Goal: Information Seeking & Learning: Learn about a topic

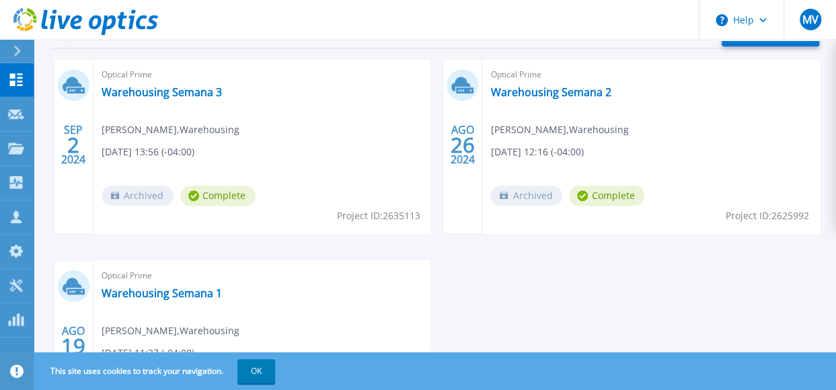
scroll to position [404, 0]
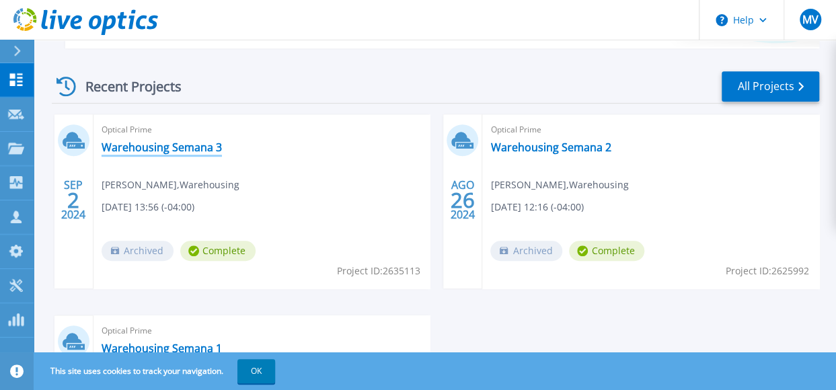
click at [148, 145] on link "Warehousing Semana 3" at bounding box center [162, 147] width 120 height 13
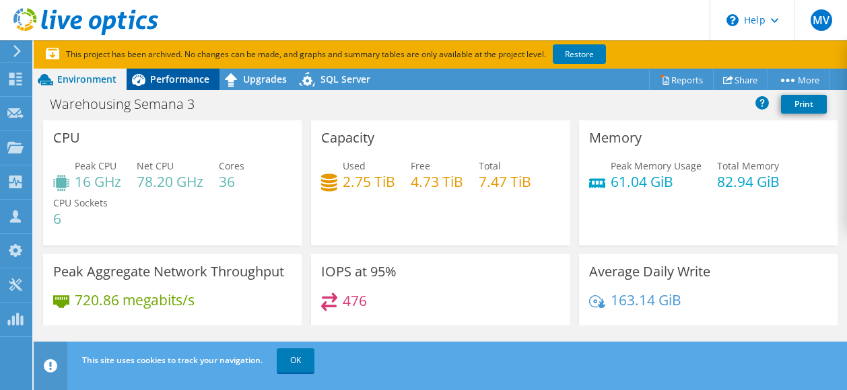
click at [186, 85] on span "Performance" at bounding box center [179, 79] width 59 height 13
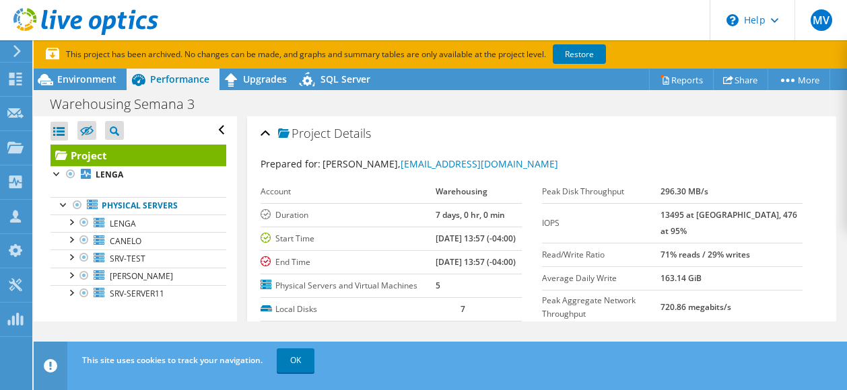
click at [153, 157] on link "Project" at bounding box center [138, 156] width 176 height 22
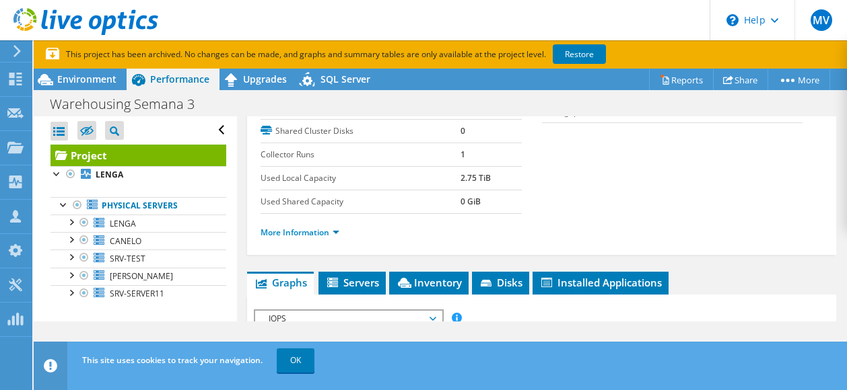
scroll to position [135, 0]
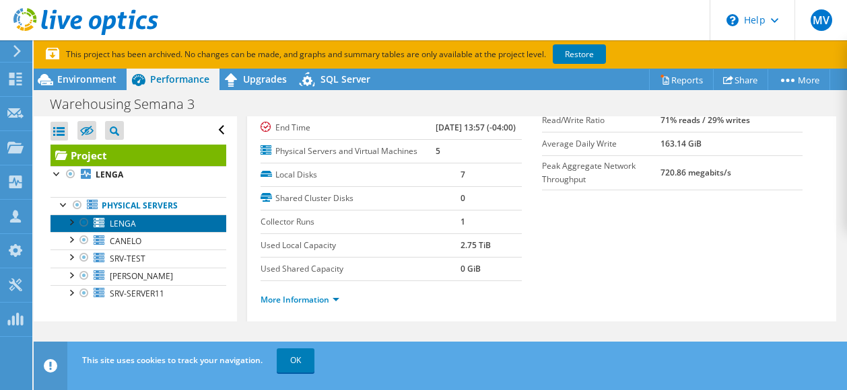
click at [143, 221] on link "LENGA" at bounding box center [138, 223] width 176 height 17
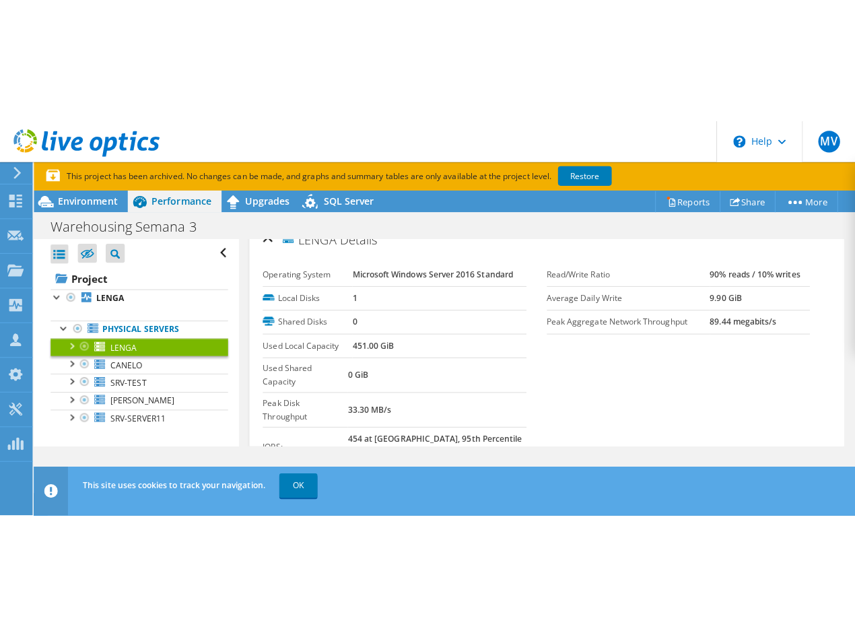
scroll to position [0, 0]
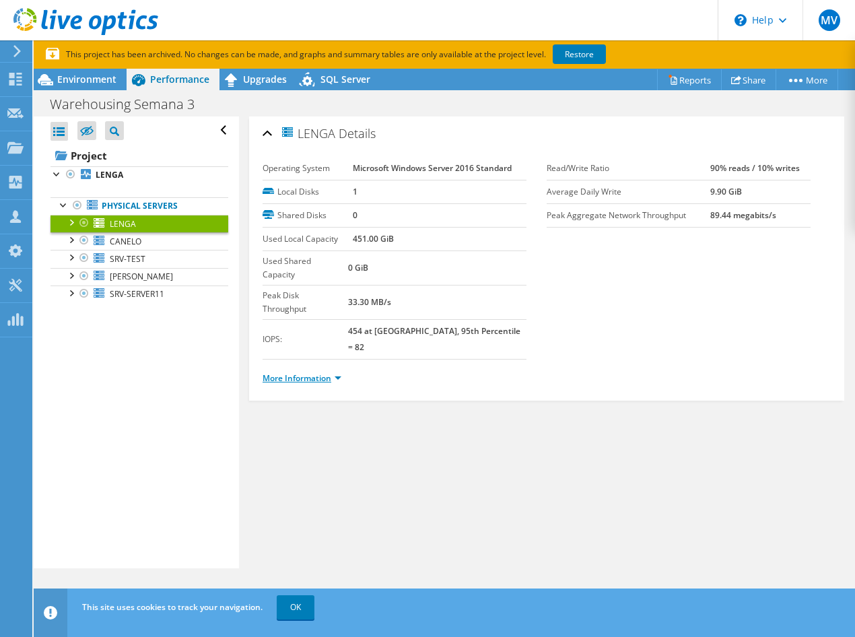
click at [292, 372] on link "More Information" at bounding box center [301, 377] width 79 height 11
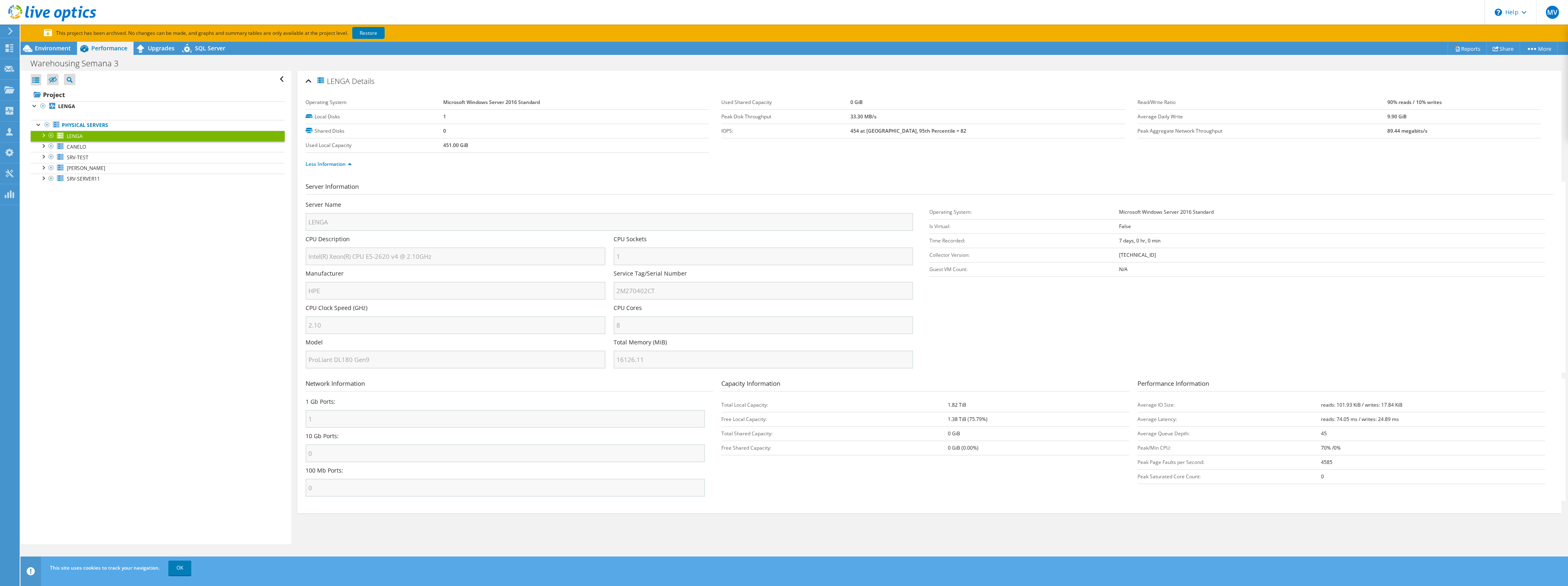
click at [515, 192] on h3 "Server Information" at bounding box center [929, 188] width 1248 height 13
click at [82, 147] on span "CANELO" at bounding box center [77, 147] width 19 height 7
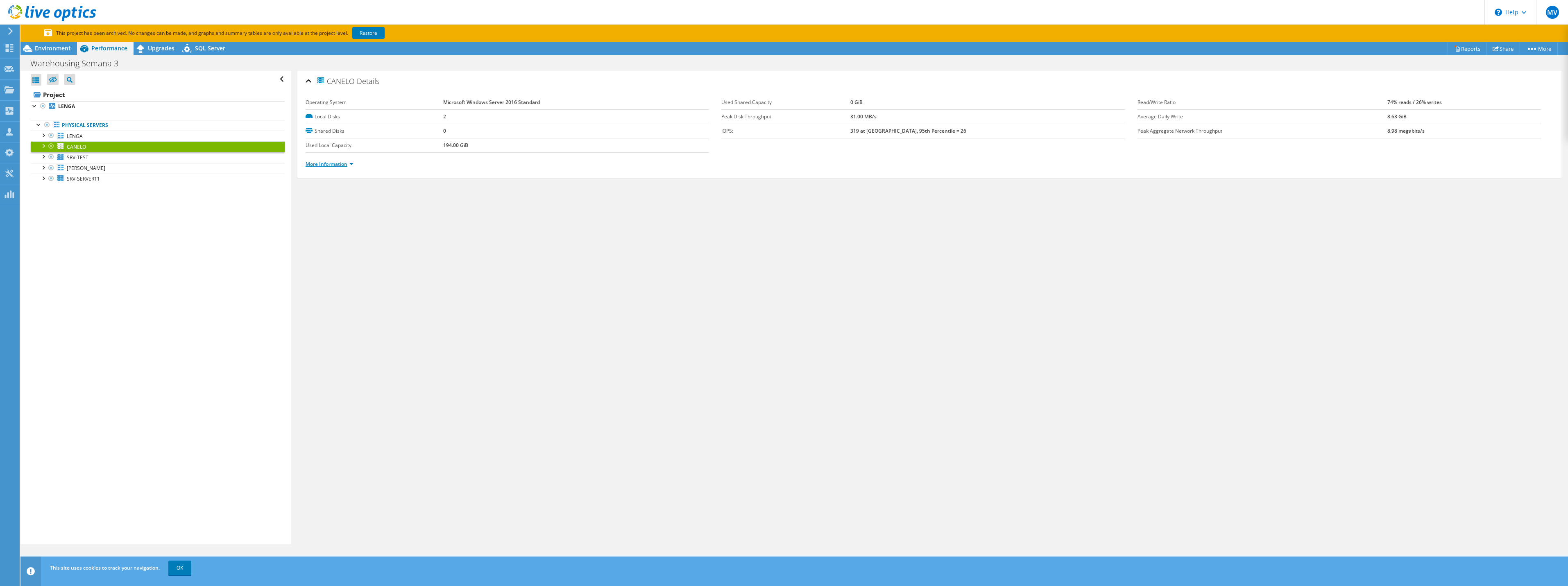
click at [332, 161] on link "More Information" at bounding box center [329, 164] width 48 height 7
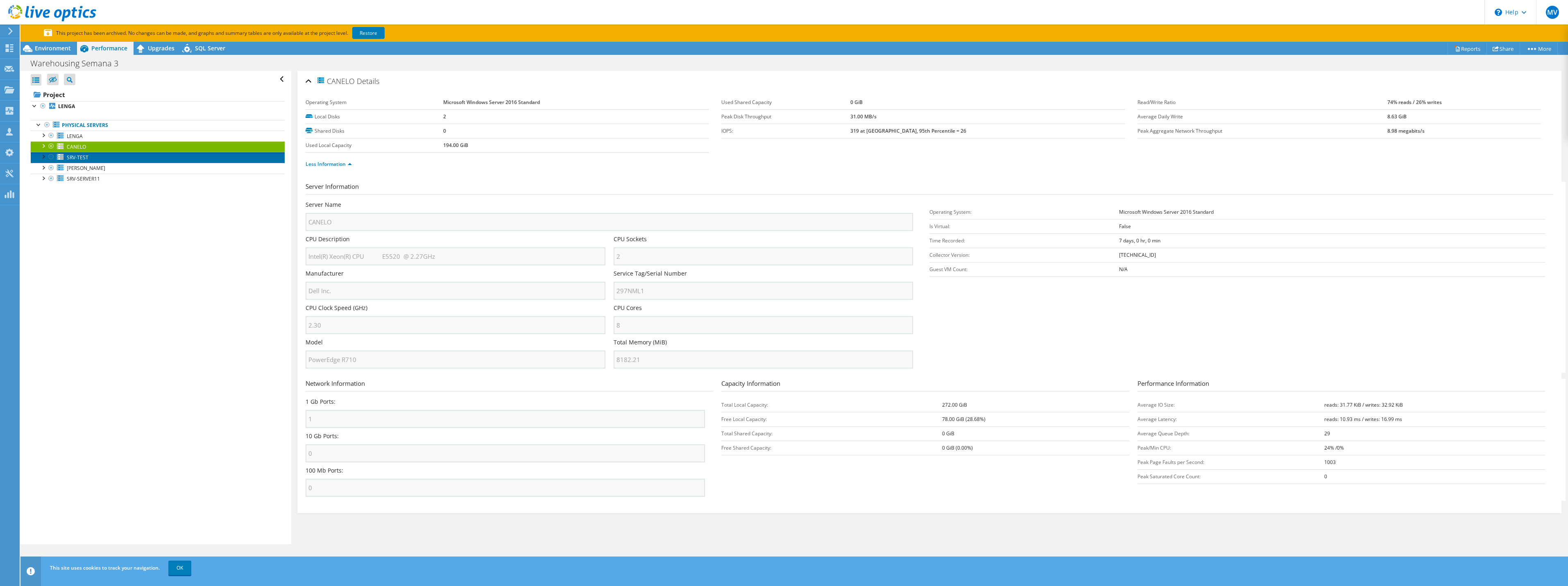
click at [94, 157] on link "SRV-TEST" at bounding box center [157, 157] width 254 height 10
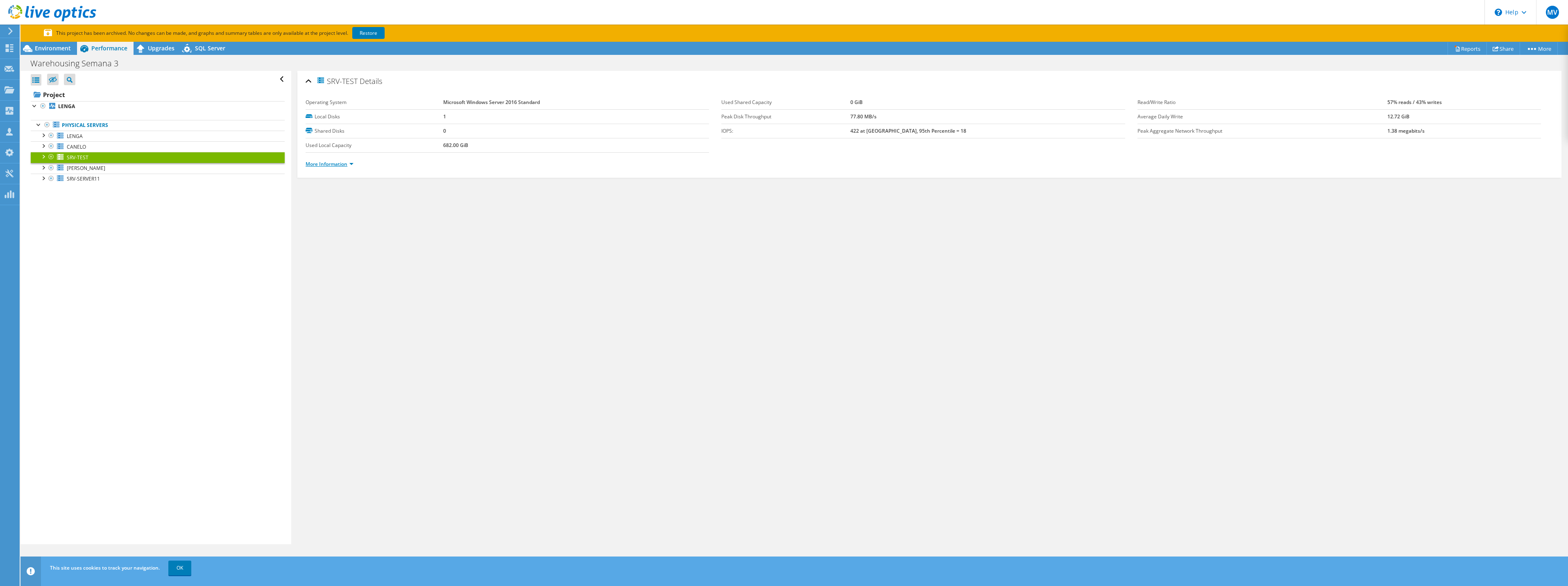
click at [331, 165] on link "More Information" at bounding box center [329, 164] width 48 height 7
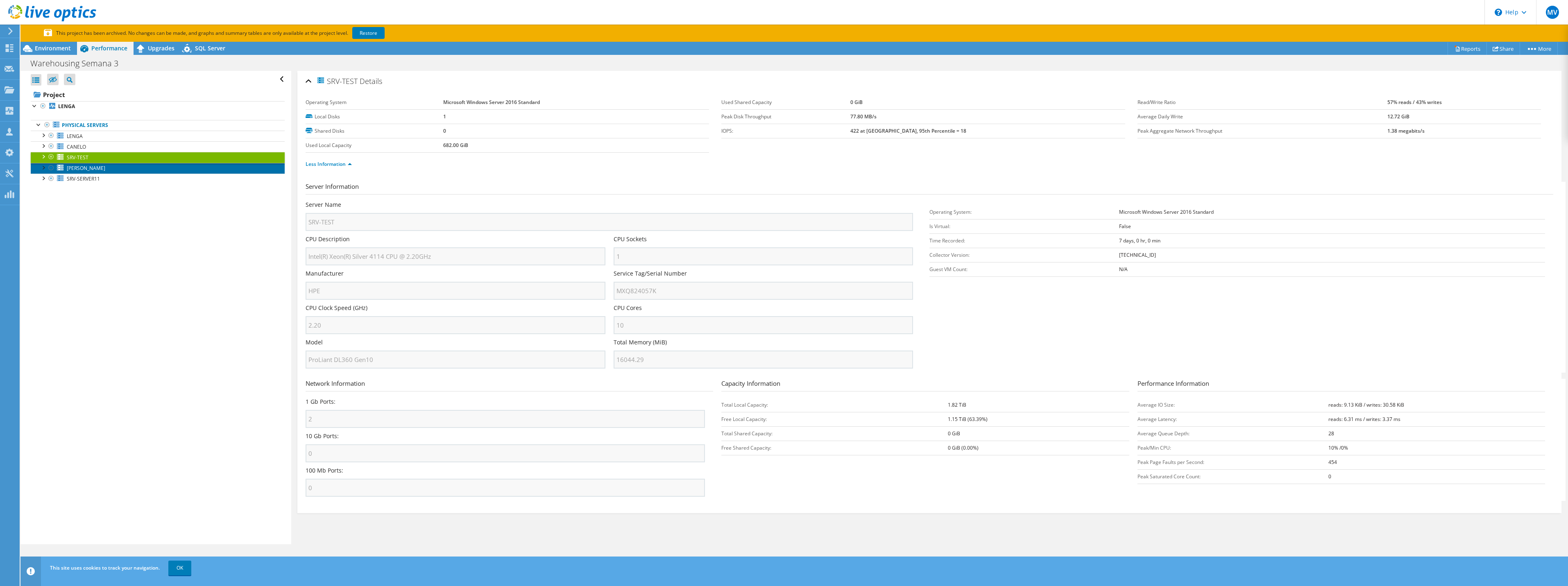
click at [78, 167] on span "[PERSON_NAME]" at bounding box center [86, 168] width 38 height 7
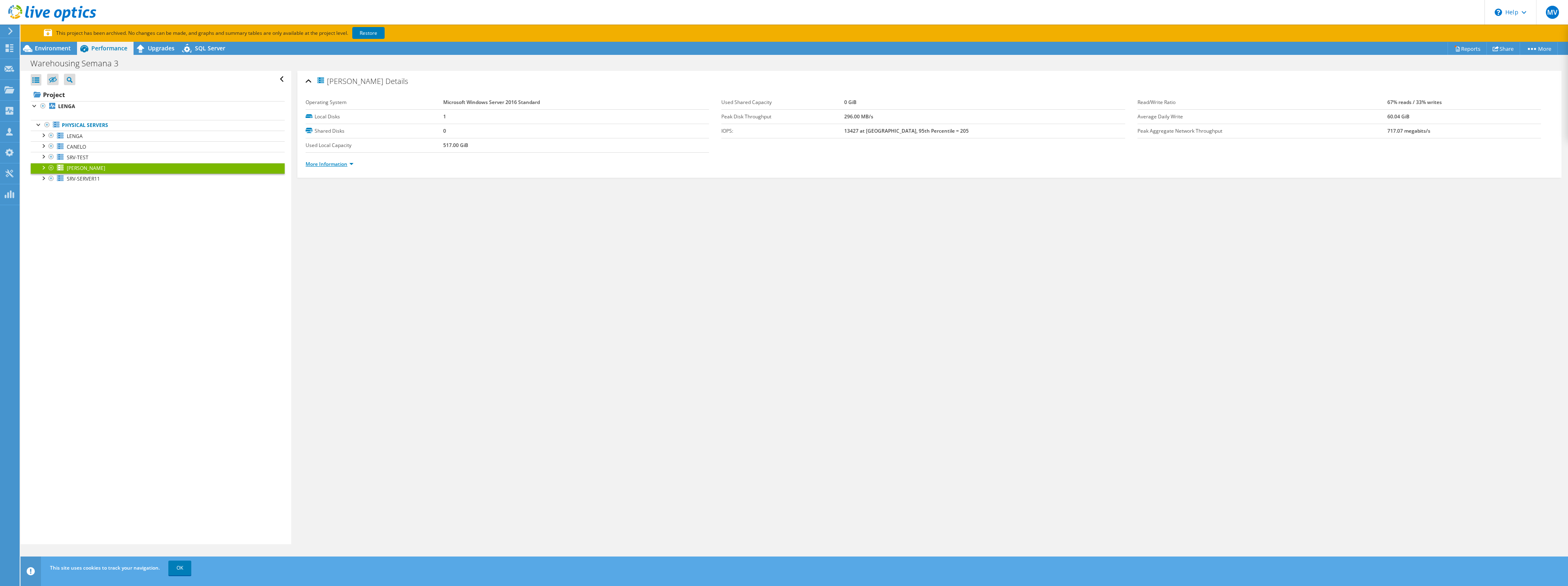
click at [341, 161] on link "More Information" at bounding box center [329, 164] width 48 height 7
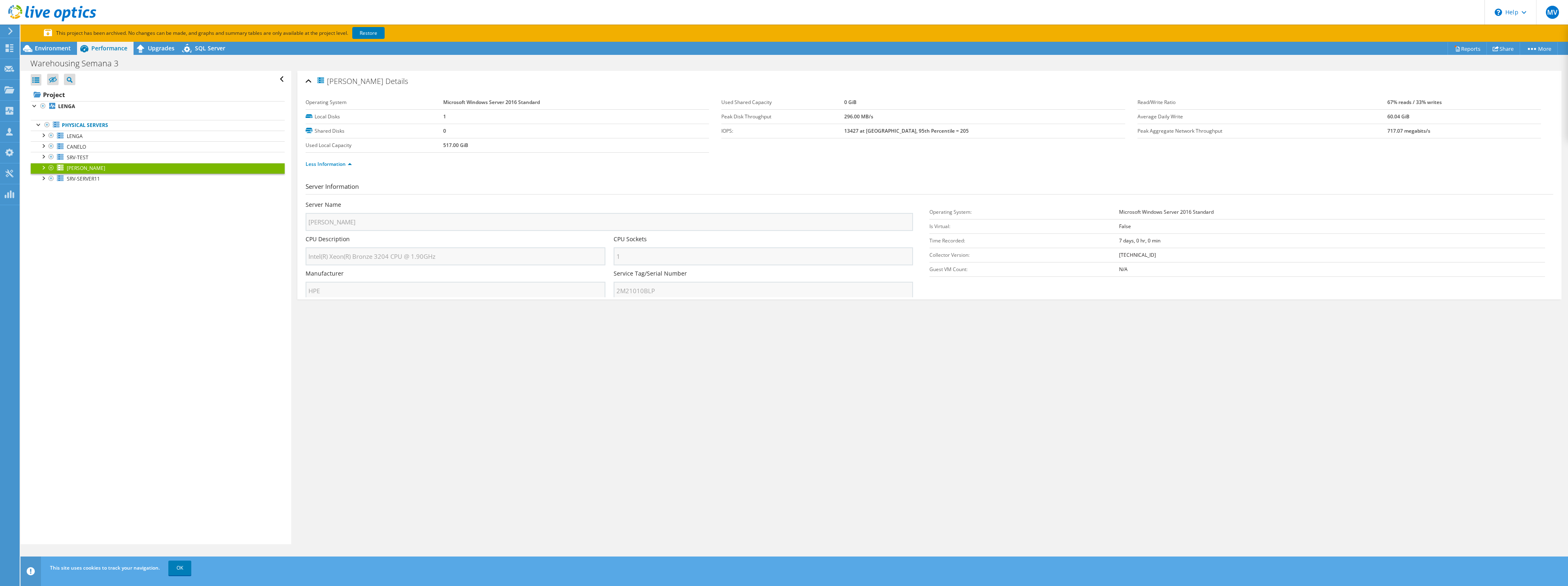
click at [515, 237] on div "[PERSON_NAME] Details Operating System Microsoft Windows Server 2016 Standard L…" at bounding box center [929, 307] width 1276 height 473
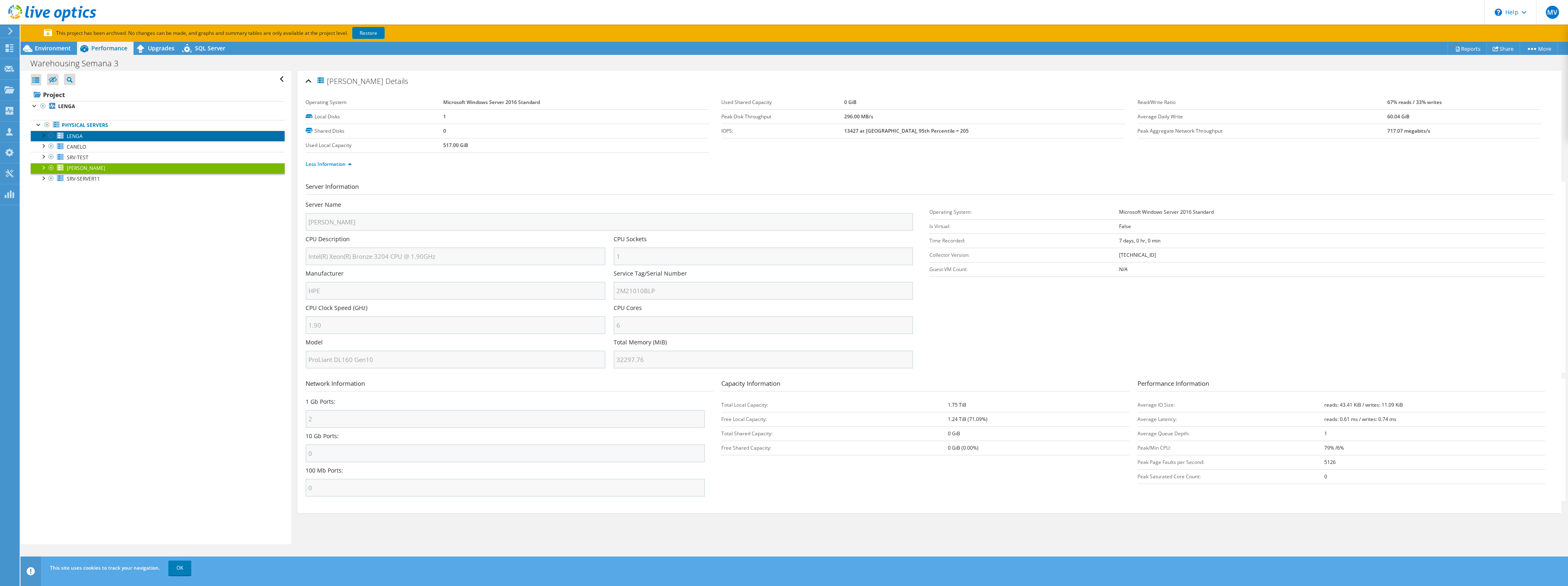
click at [85, 139] on link "LENGA" at bounding box center [157, 136] width 254 height 10
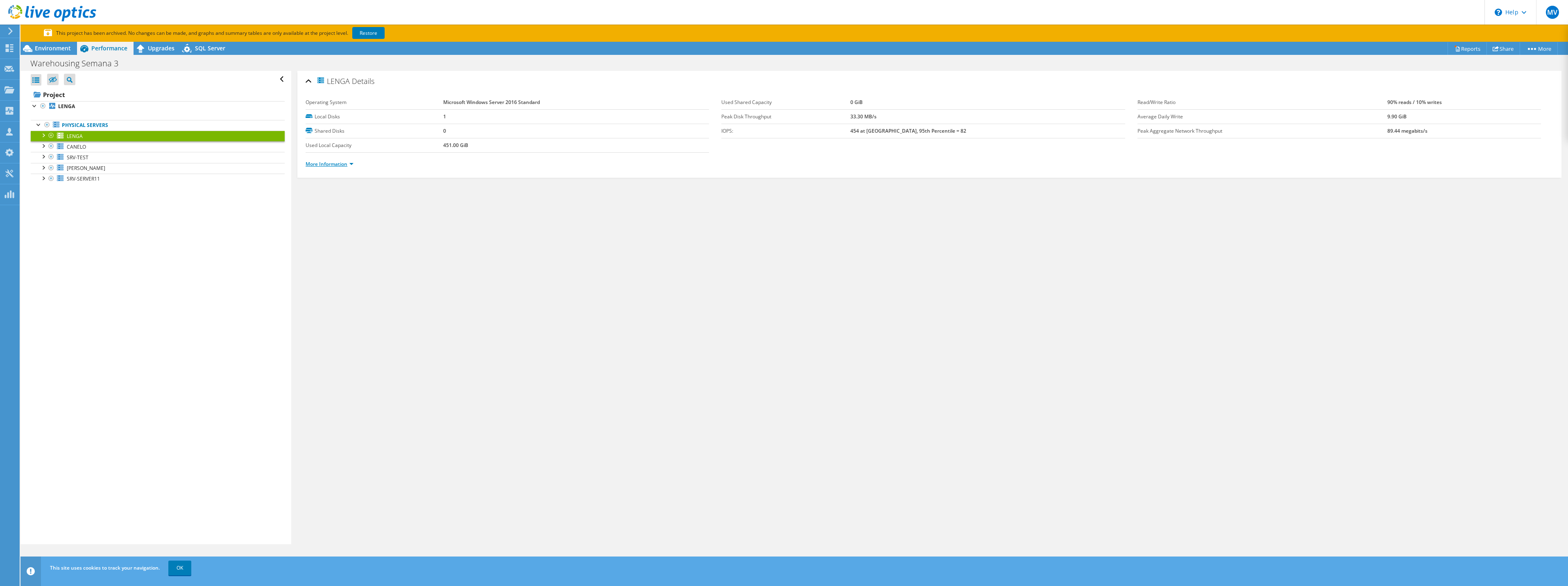
click at [334, 166] on link "More Information" at bounding box center [329, 164] width 48 height 7
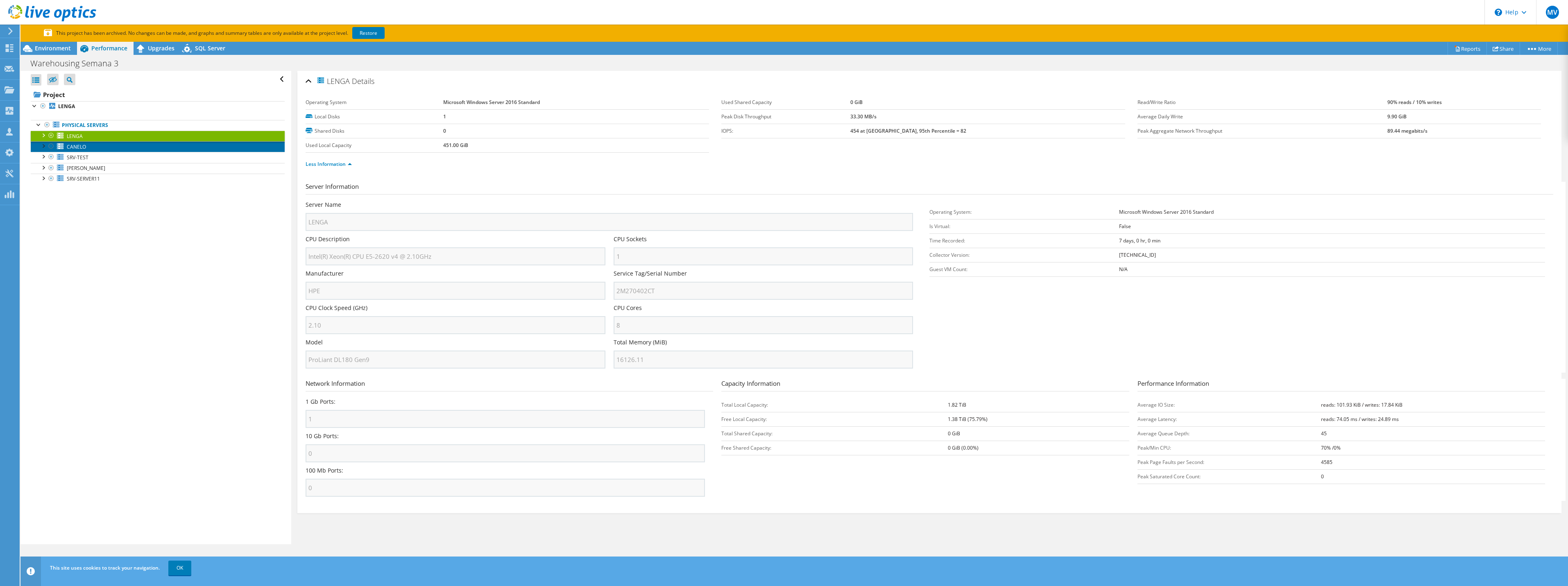
click at [99, 149] on link "CANELO" at bounding box center [157, 146] width 254 height 10
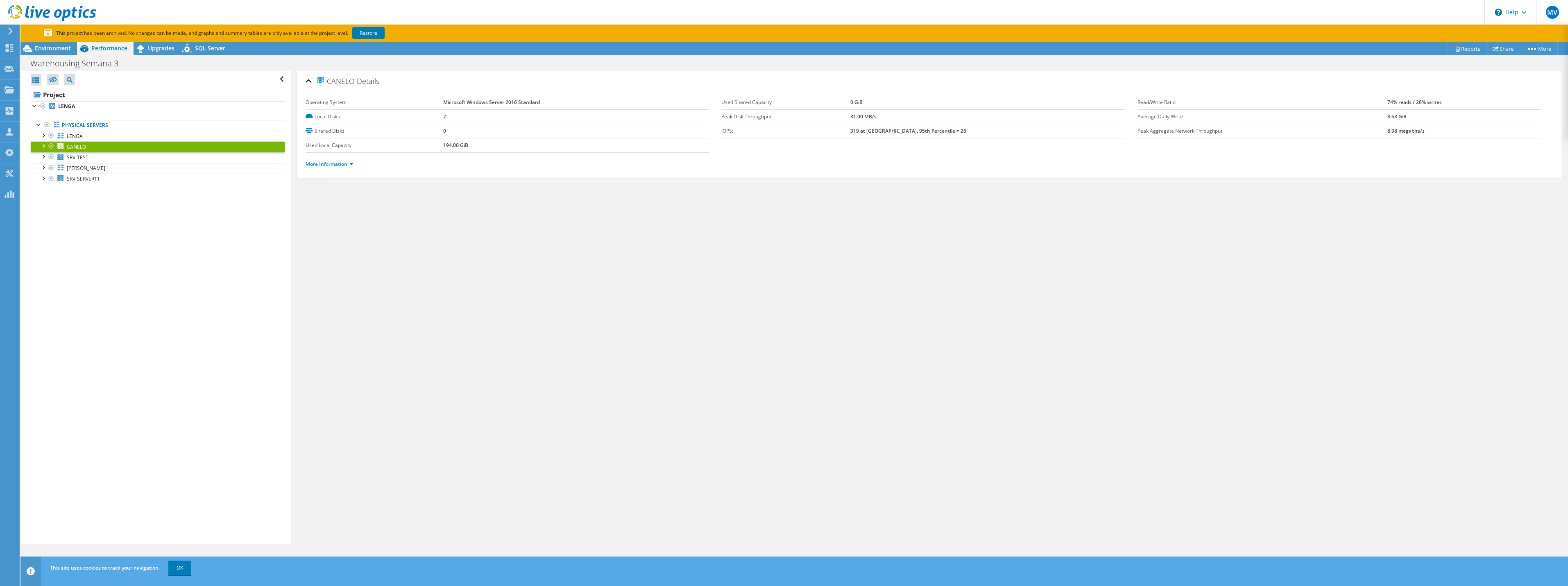
click at [331, 158] on ul "More Information" at bounding box center [929, 163] width 1248 height 11
click at [334, 164] on link "More Information" at bounding box center [329, 164] width 48 height 7
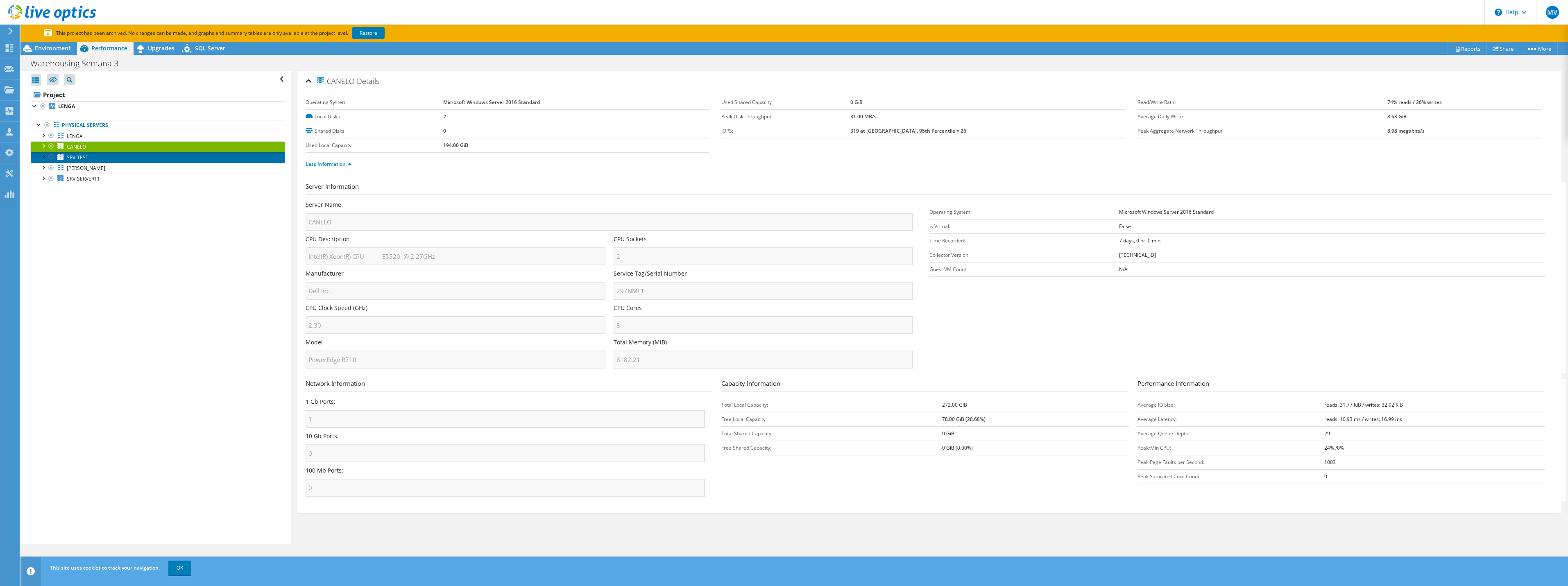
click at [101, 162] on link "SRV-TEST" at bounding box center [157, 157] width 254 height 10
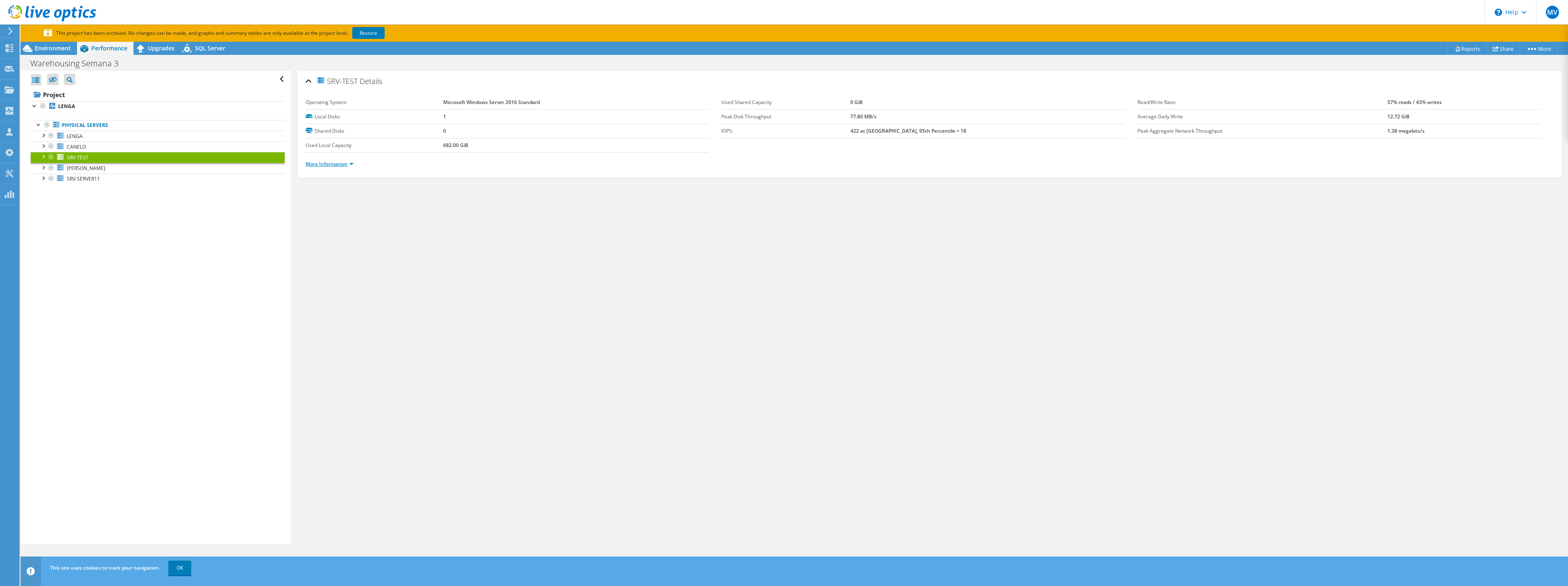
click at [311, 166] on link "More Information" at bounding box center [329, 164] width 48 height 7
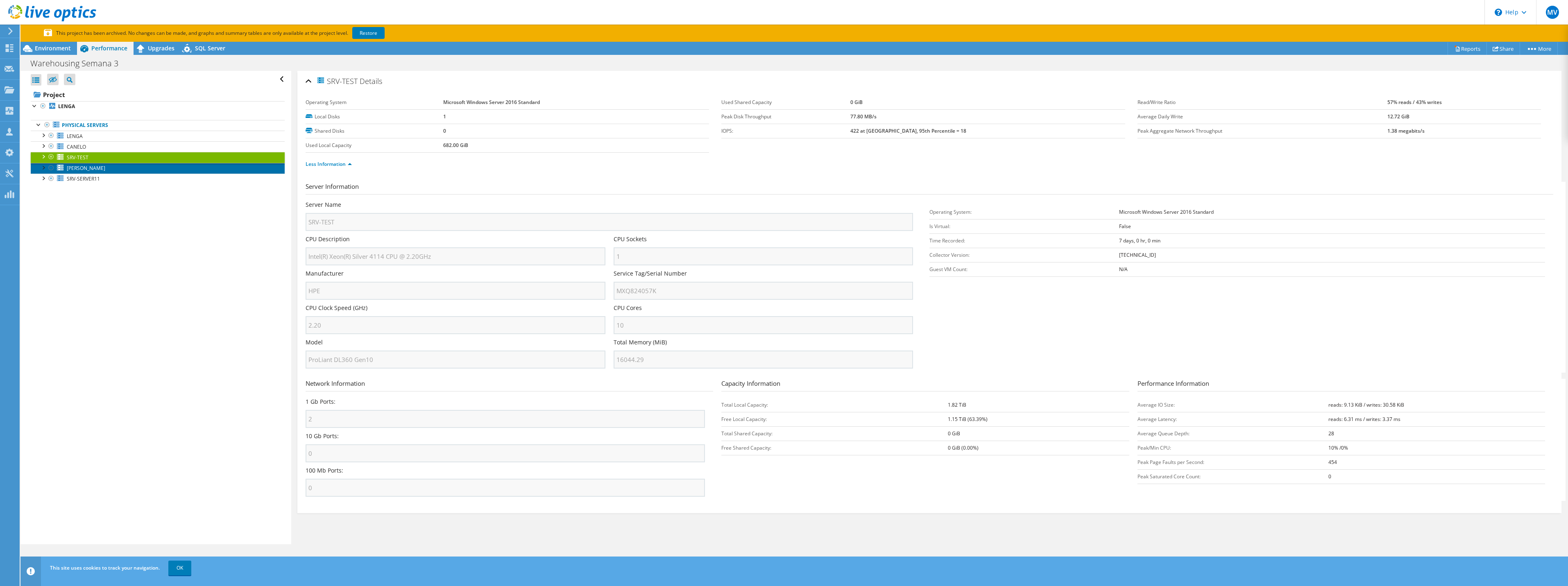
click at [68, 167] on span "[PERSON_NAME]" at bounding box center [86, 168] width 38 height 7
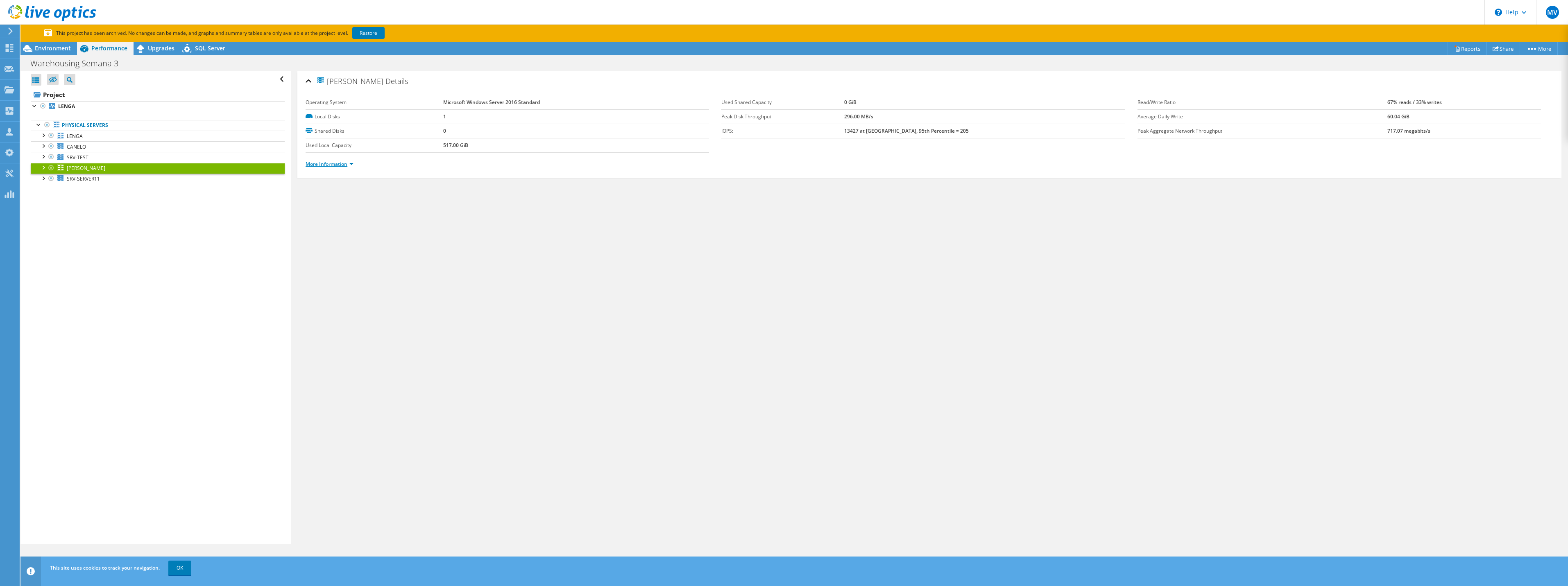
click at [331, 165] on link "More Information" at bounding box center [329, 164] width 48 height 7
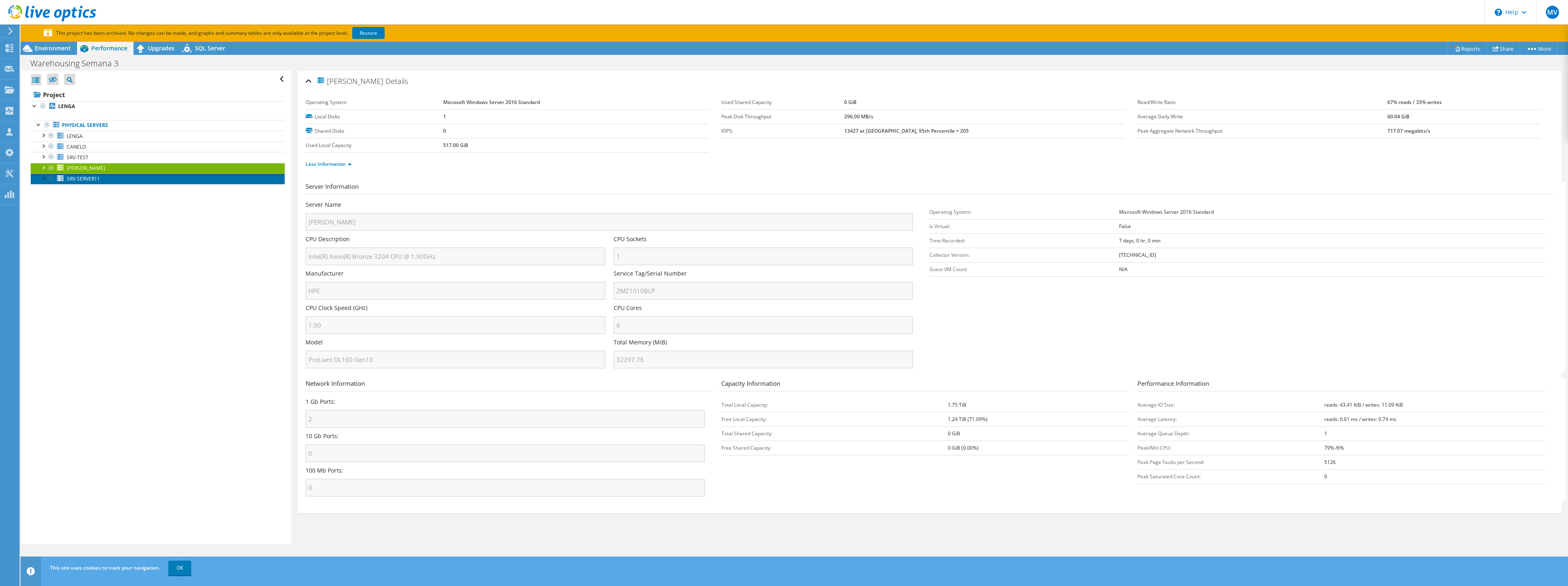
click at [95, 180] on span "SRV-SERVER11" at bounding box center [83, 178] width 33 height 7
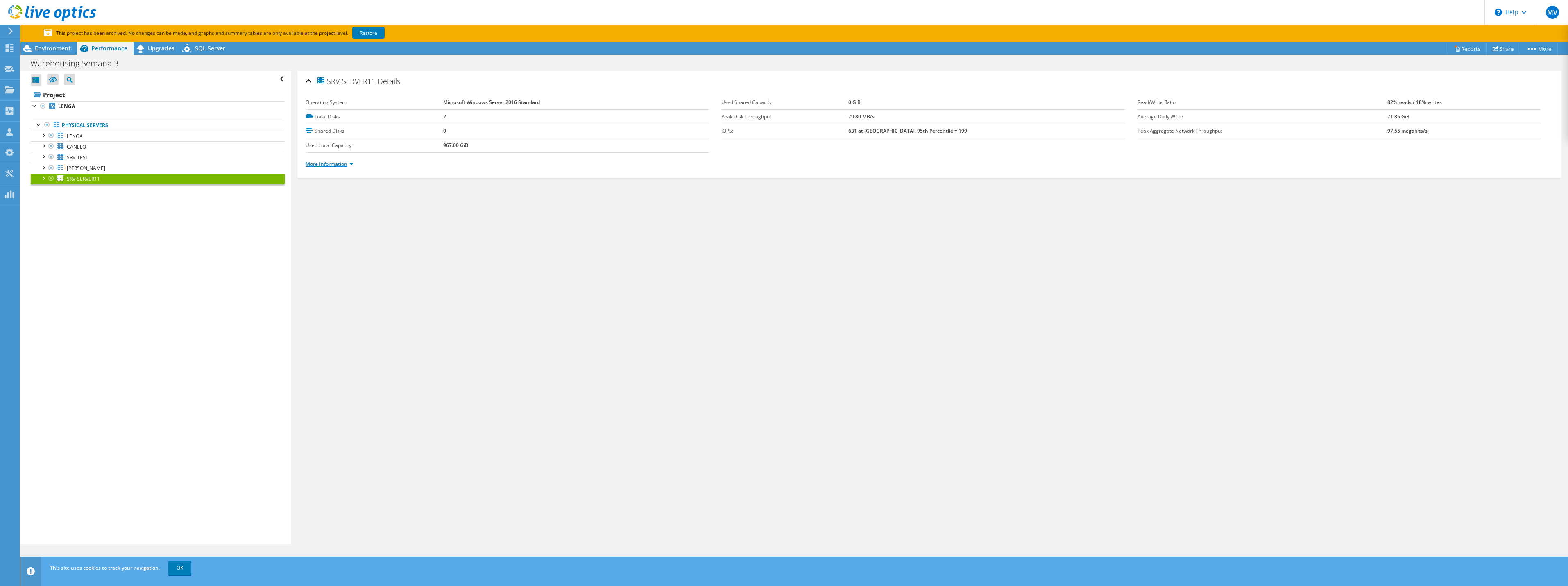
click at [341, 166] on link "More Information" at bounding box center [329, 164] width 48 height 7
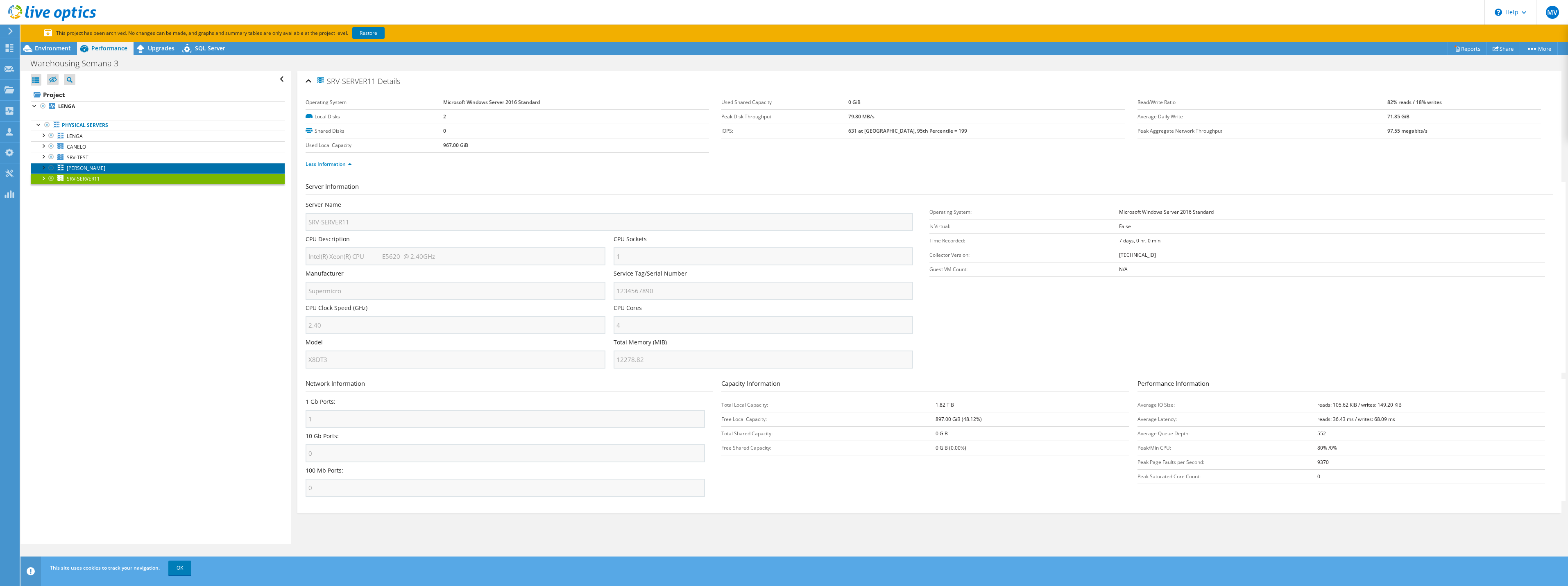
click at [125, 169] on link "[PERSON_NAME]" at bounding box center [157, 168] width 254 height 10
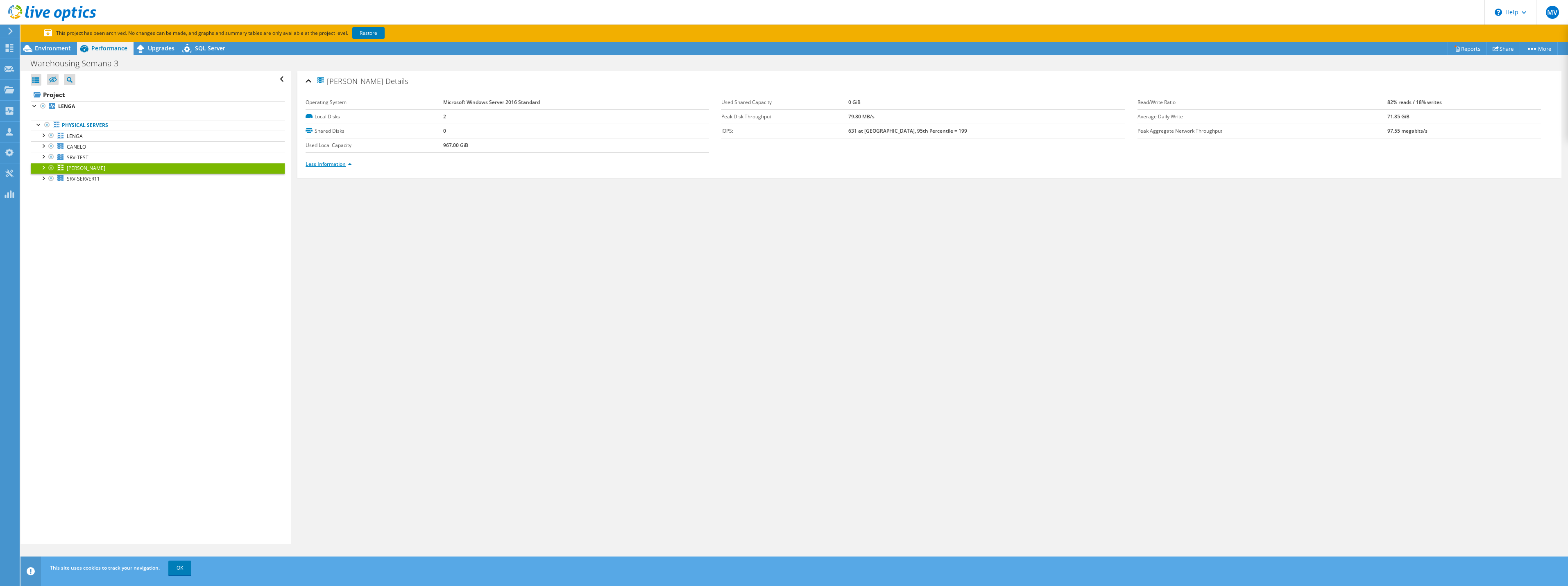
click at [329, 162] on link "Less Information" at bounding box center [329, 164] width 46 height 7
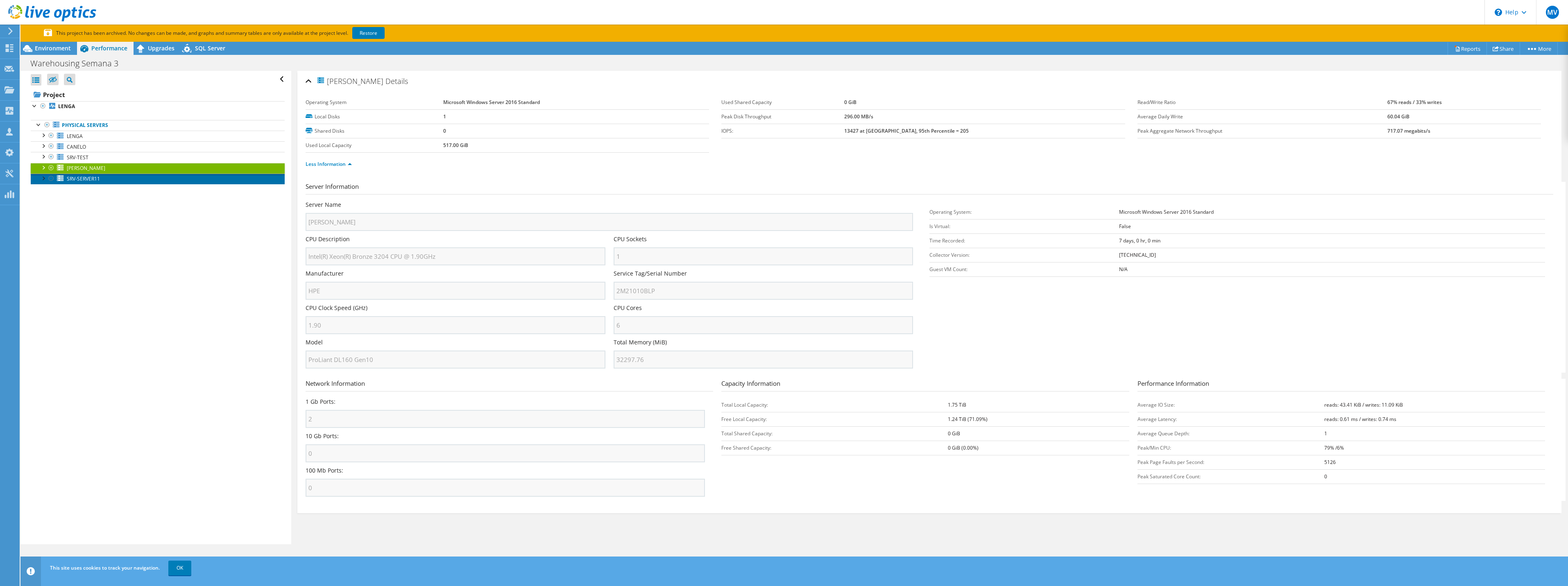
click at [114, 180] on link "SRV-SERVER11" at bounding box center [157, 178] width 254 height 10
